Goal: Find specific fact: Find specific fact

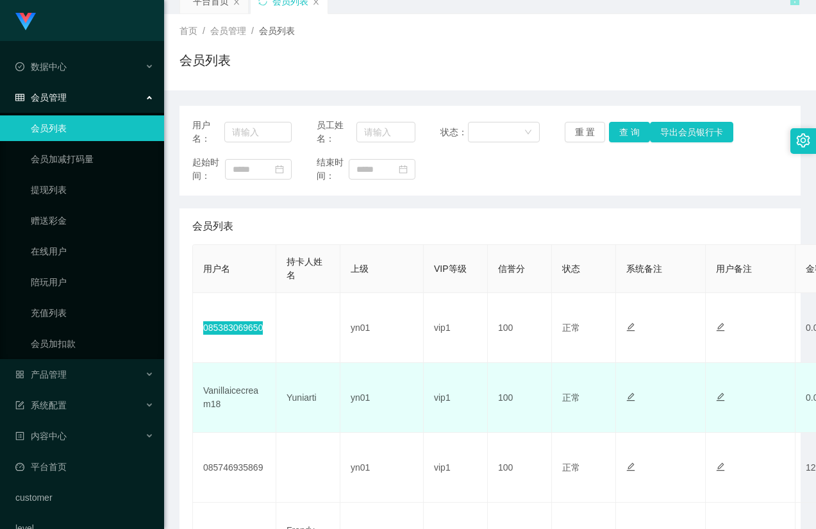
scroll to position [64, 0]
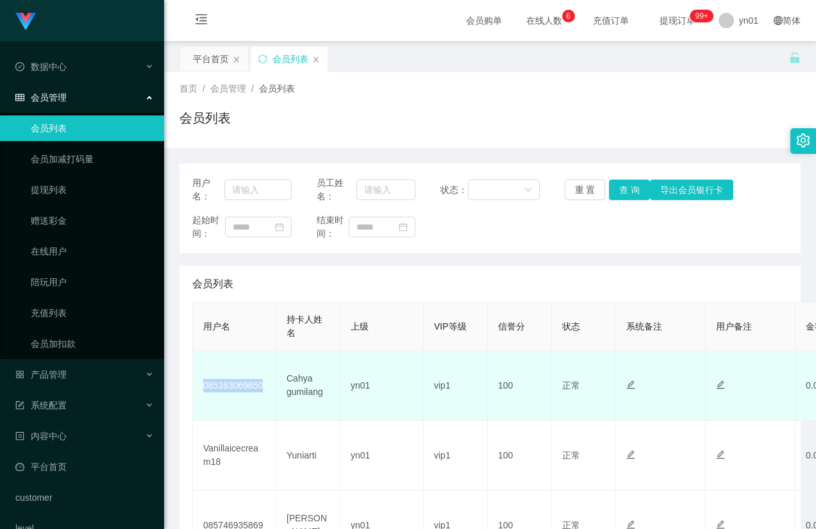
drag, startPoint x: 267, startPoint y: 391, endPoint x: 205, endPoint y: 397, distance: 62.4
click at [205, 397] on td "085383069650" at bounding box center [234, 386] width 83 height 70
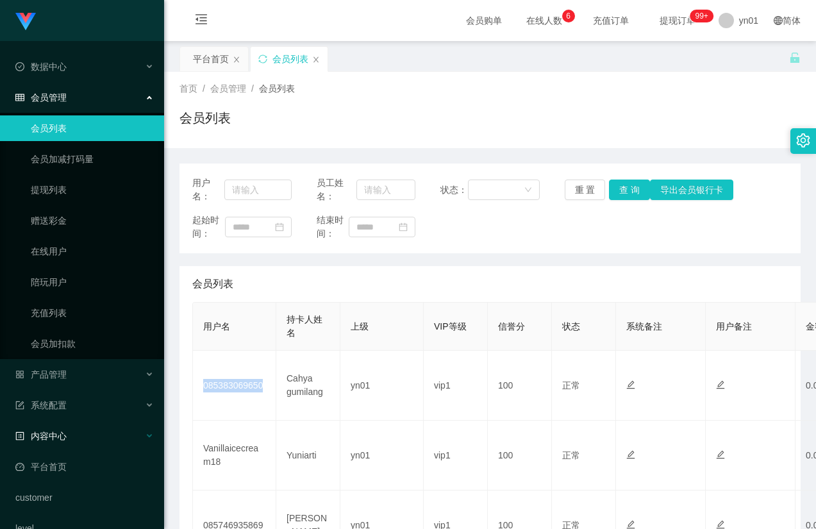
copy td "085383069650"
